Goal: Check status: Check status

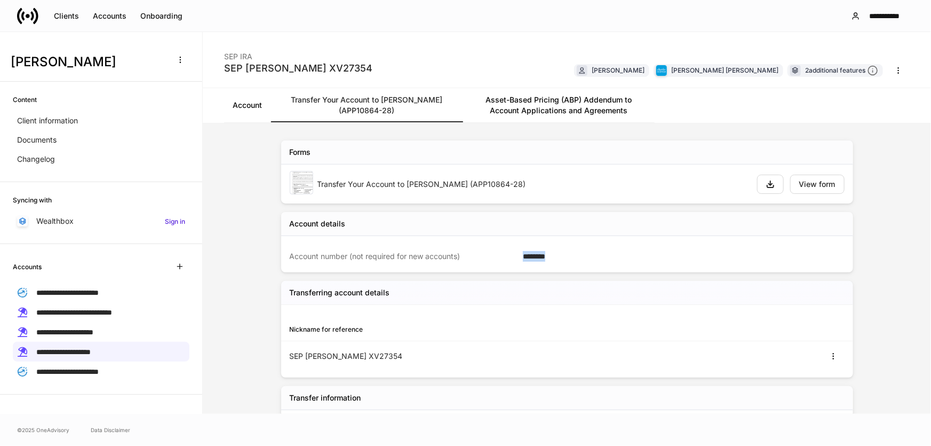
scroll to position [145, 0]
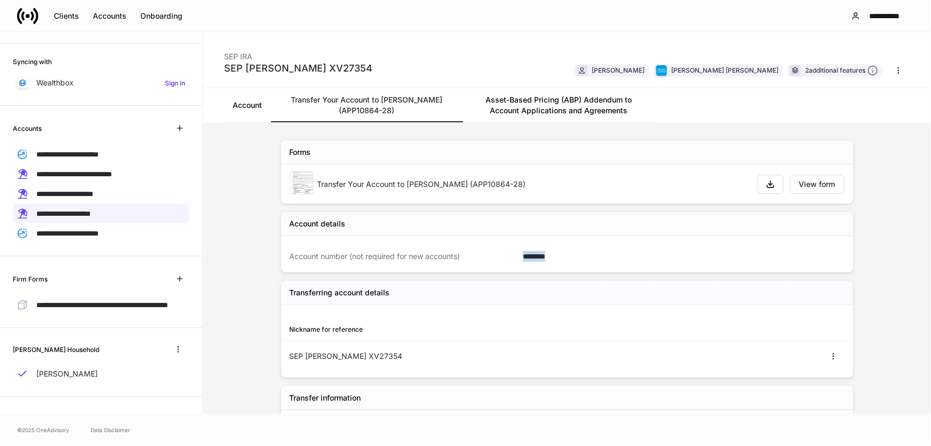
click at [30, 15] on icon at bounding box center [27, 15] width 21 height 21
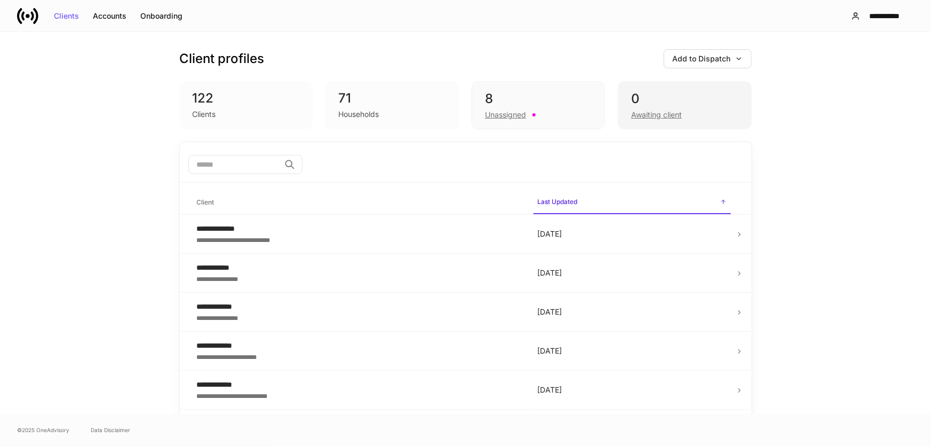
click at [635, 86] on div "0 Awaiting client" at bounding box center [684, 105] width 133 height 48
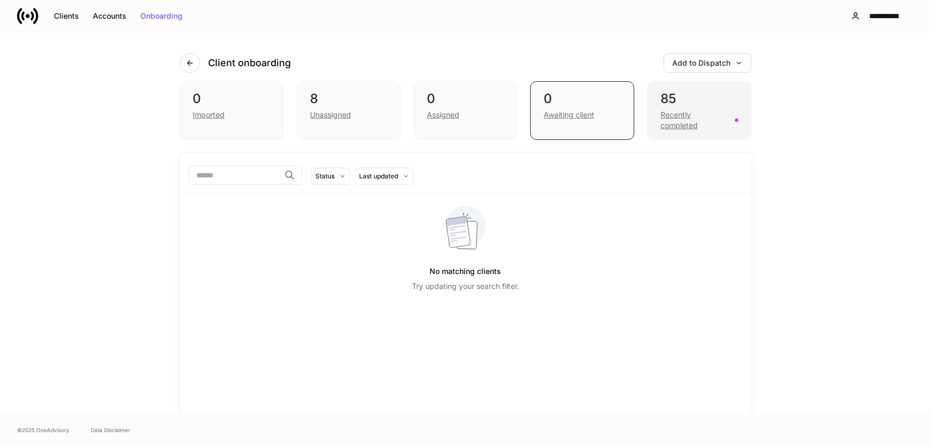
click at [718, 110] on div "Recently completed" at bounding box center [695, 119] width 68 height 21
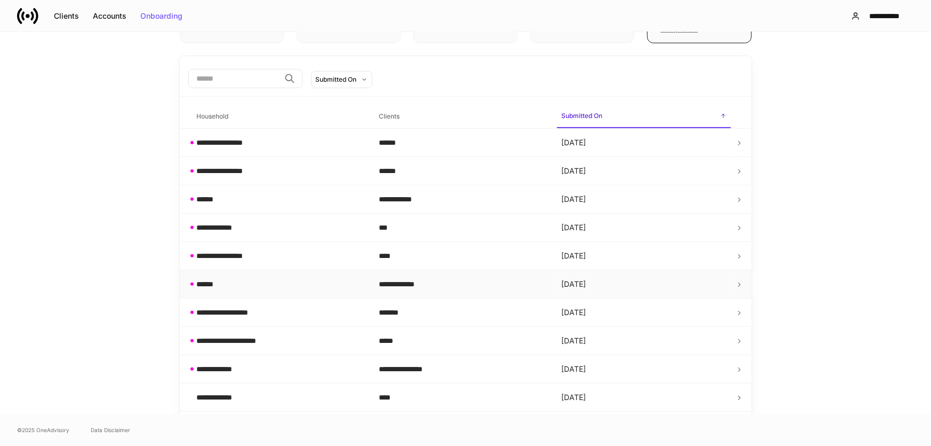
scroll to position [145, 0]
